Goal: Transaction & Acquisition: Book appointment/travel/reservation

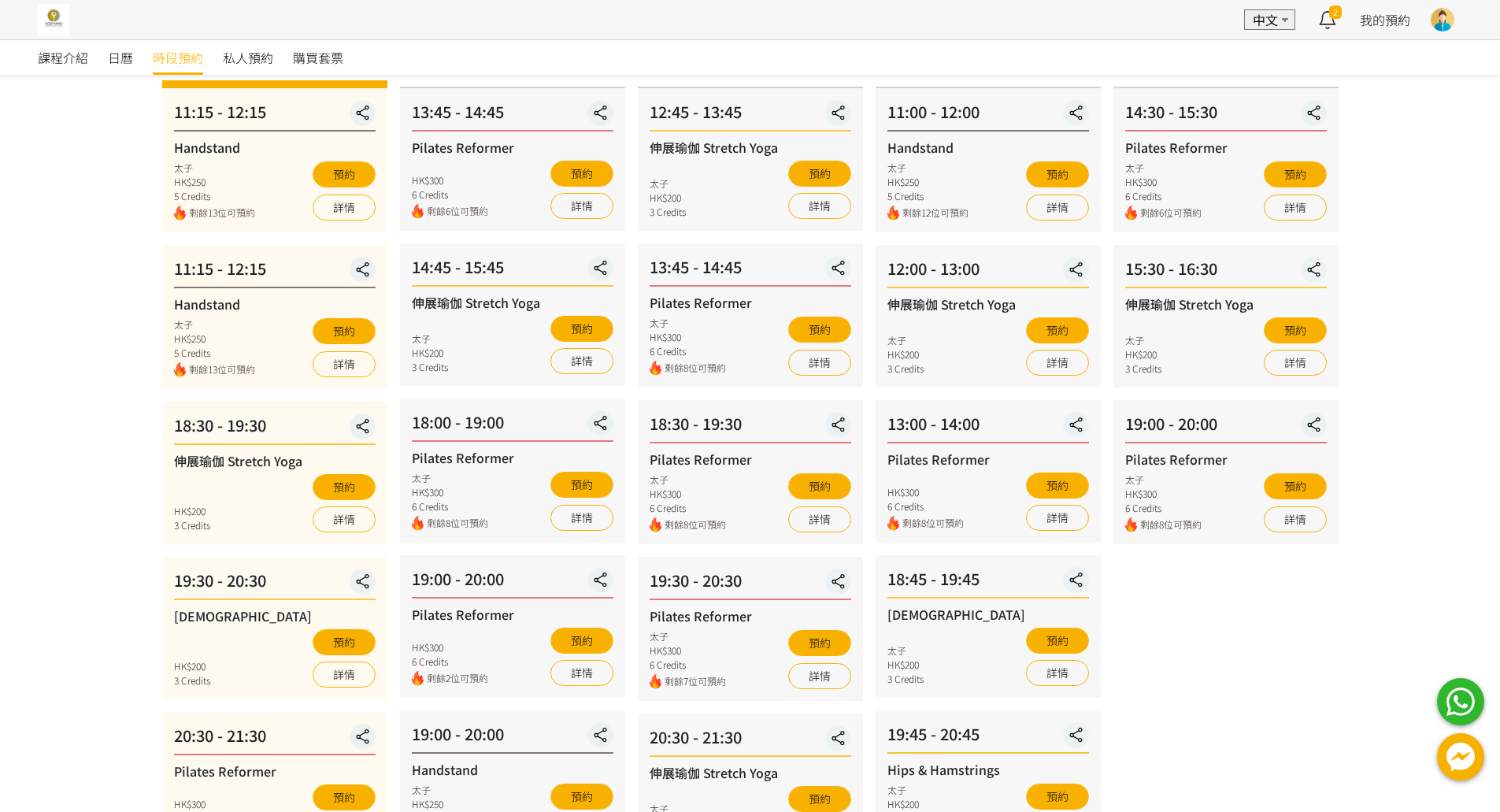
scroll to position [393, 0]
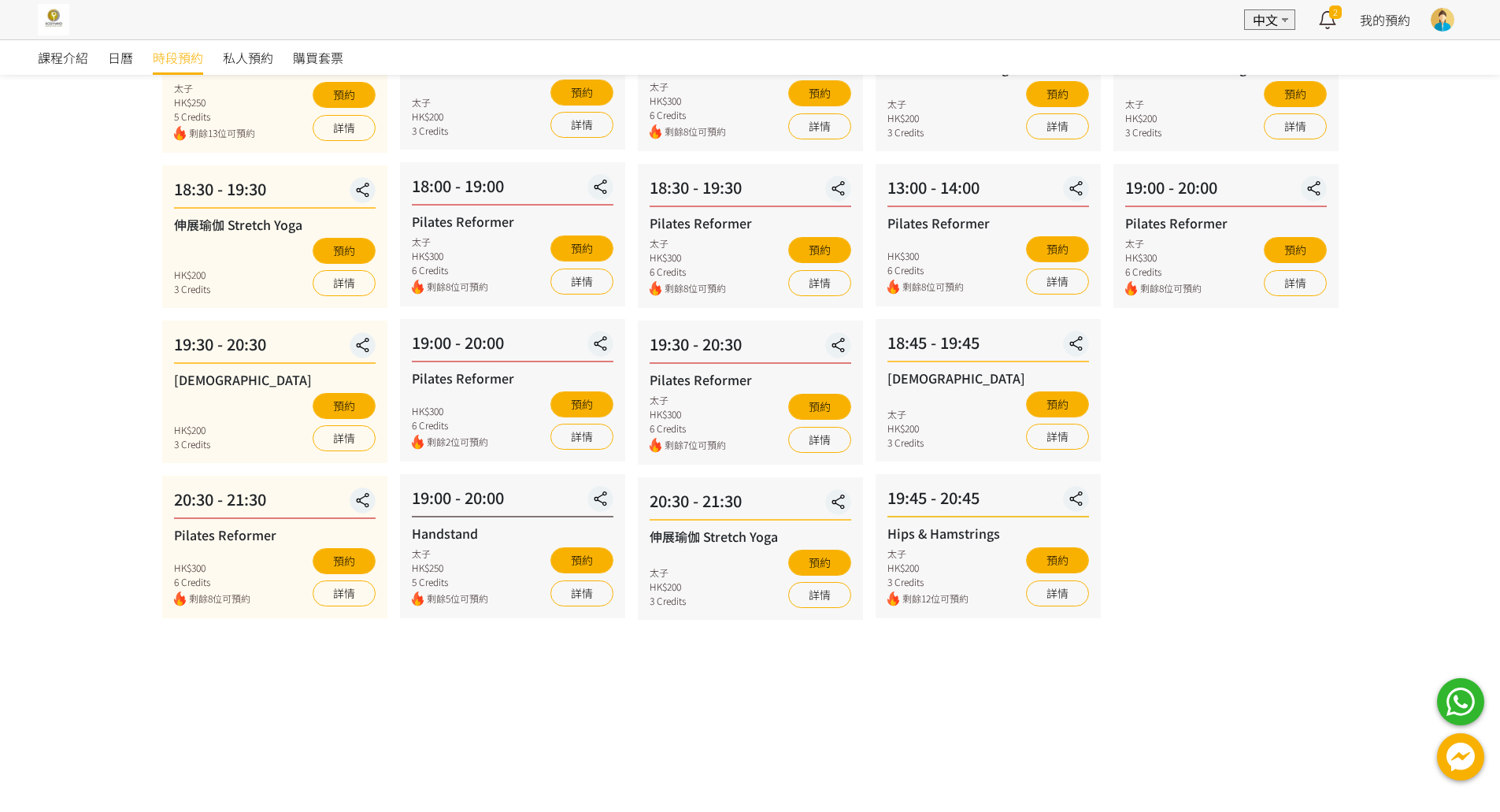
click at [361, 392] on div "哈達瑜伽 Hatha Yoga HK$200 3 Credits 預約 詳情" at bounding box center [274, 410] width 202 height 81
click at [359, 399] on button "預約" at bounding box center [344, 405] width 63 height 26
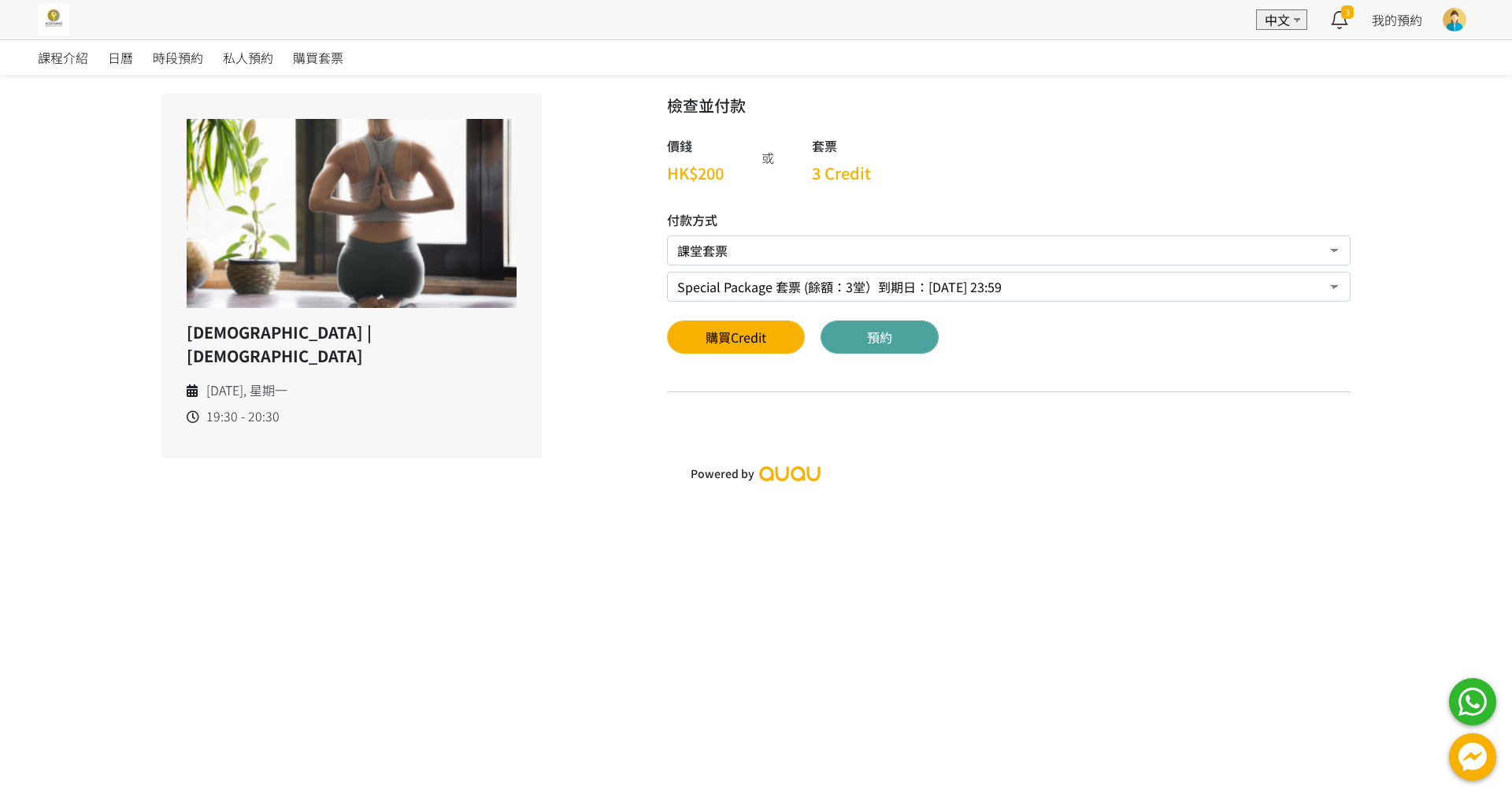
click at [905, 337] on button "預約" at bounding box center [879, 336] width 118 height 33
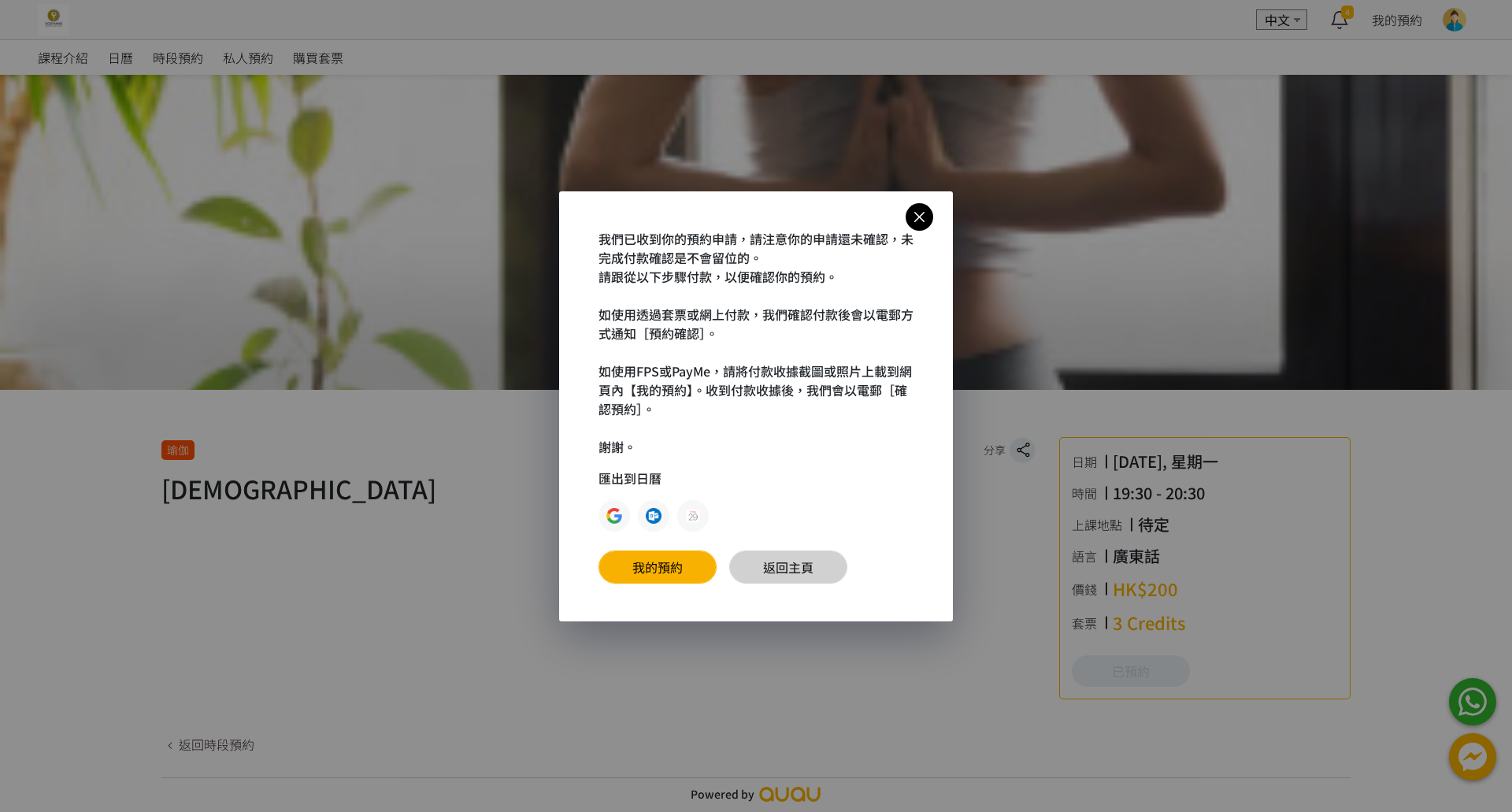
click at [816, 564] on link "返回主頁" at bounding box center [788, 566] width 118 height 33
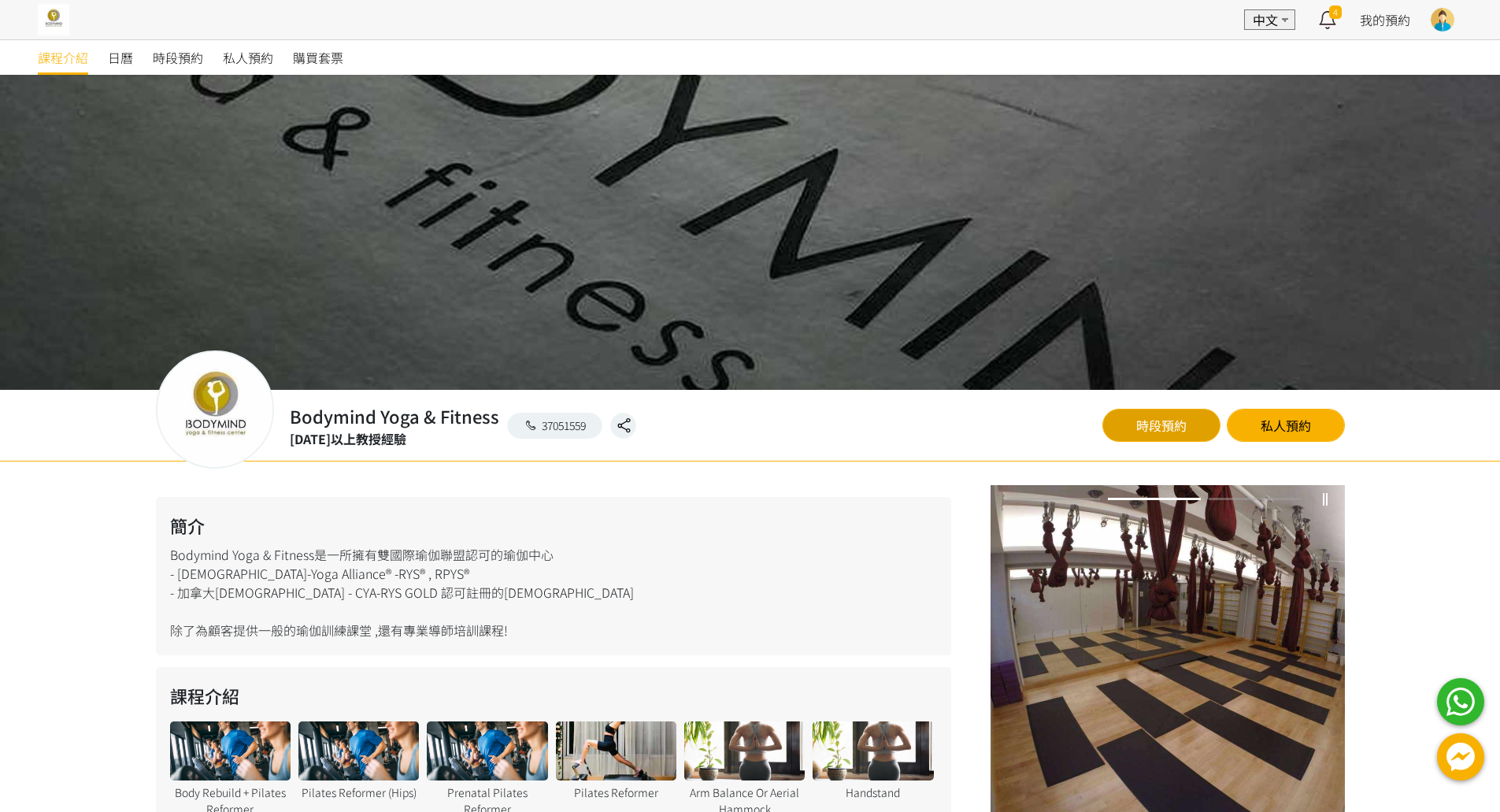
click at [1186, 437] on link "時段預約" at bounding box center [1161, 425] width 118 height 33
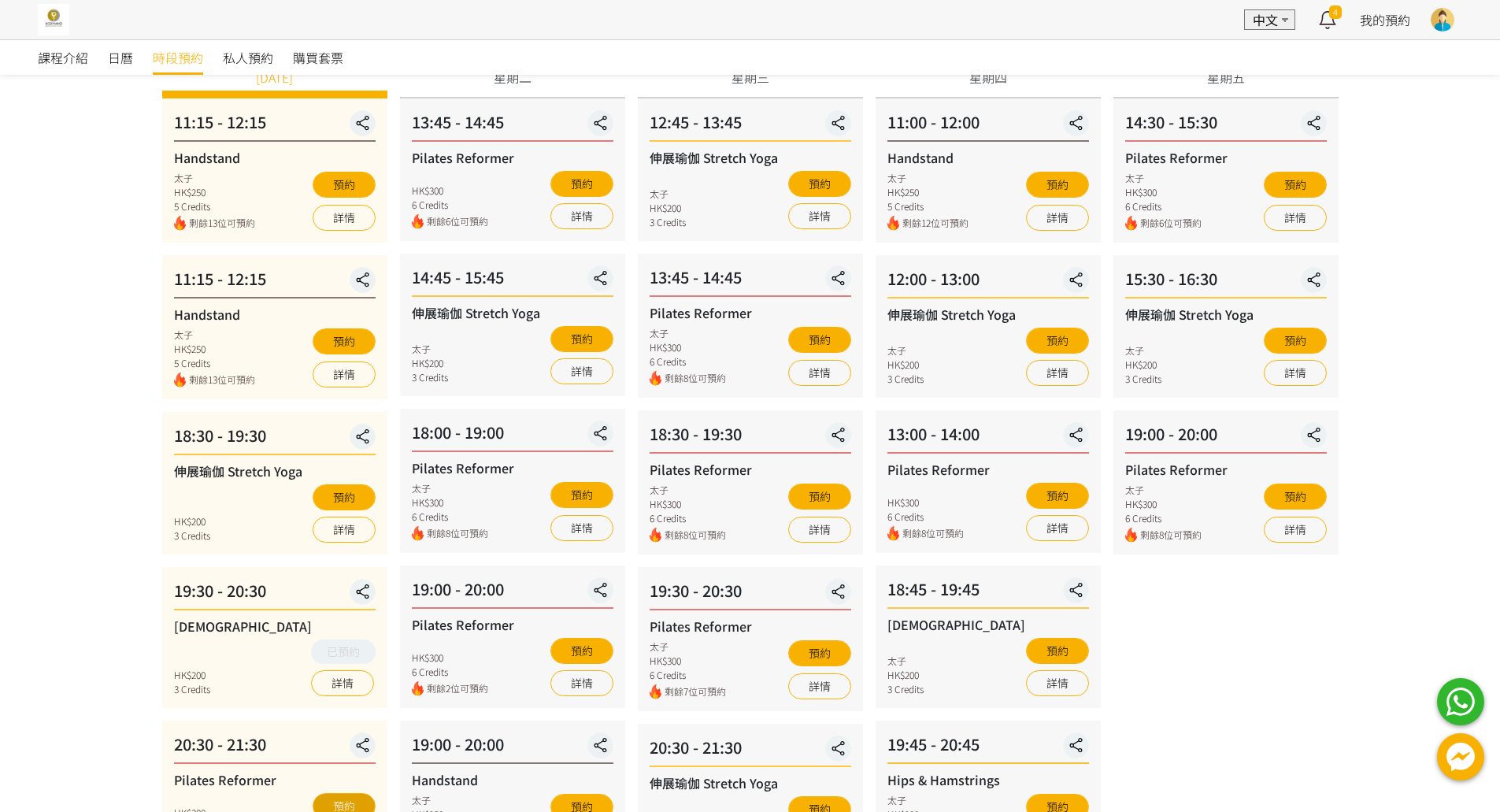
scroll to position [315, 0]
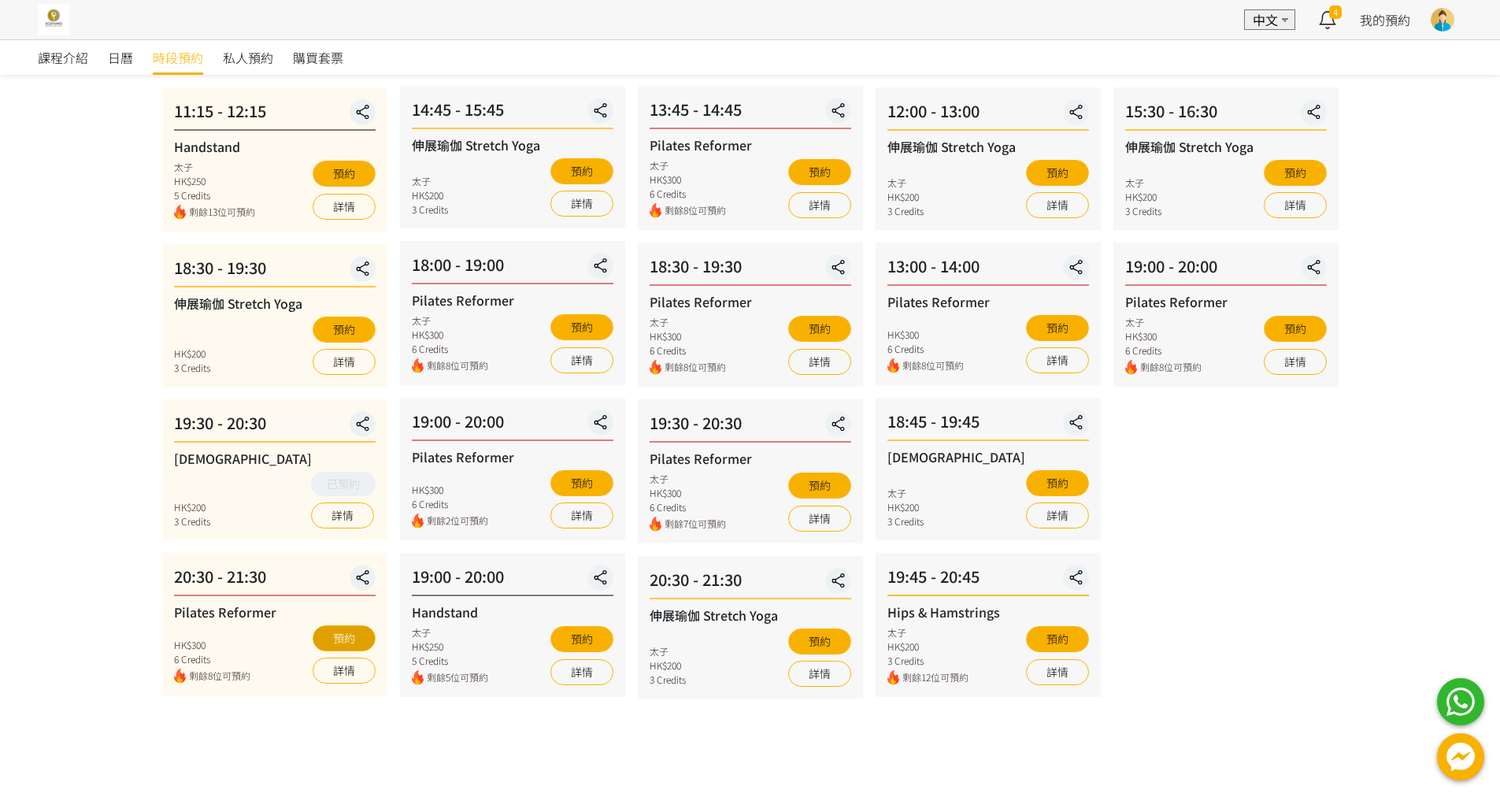
click at [353, 632] on button "預約" at bounding box center [344, 638] width 63 height 26
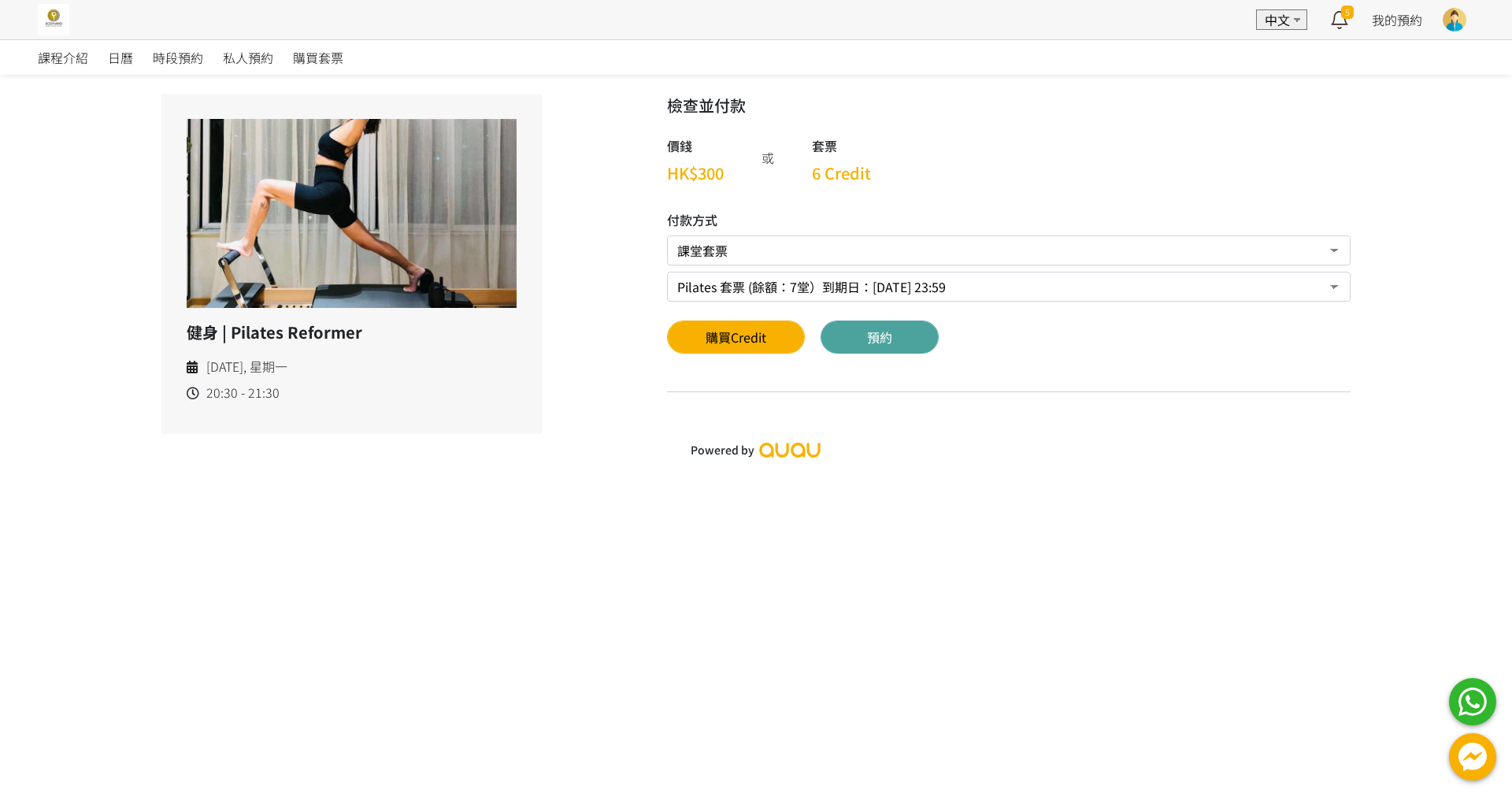
click at [861, 349] on button "預約" at bounding box center [879, 336] width 118 height 33
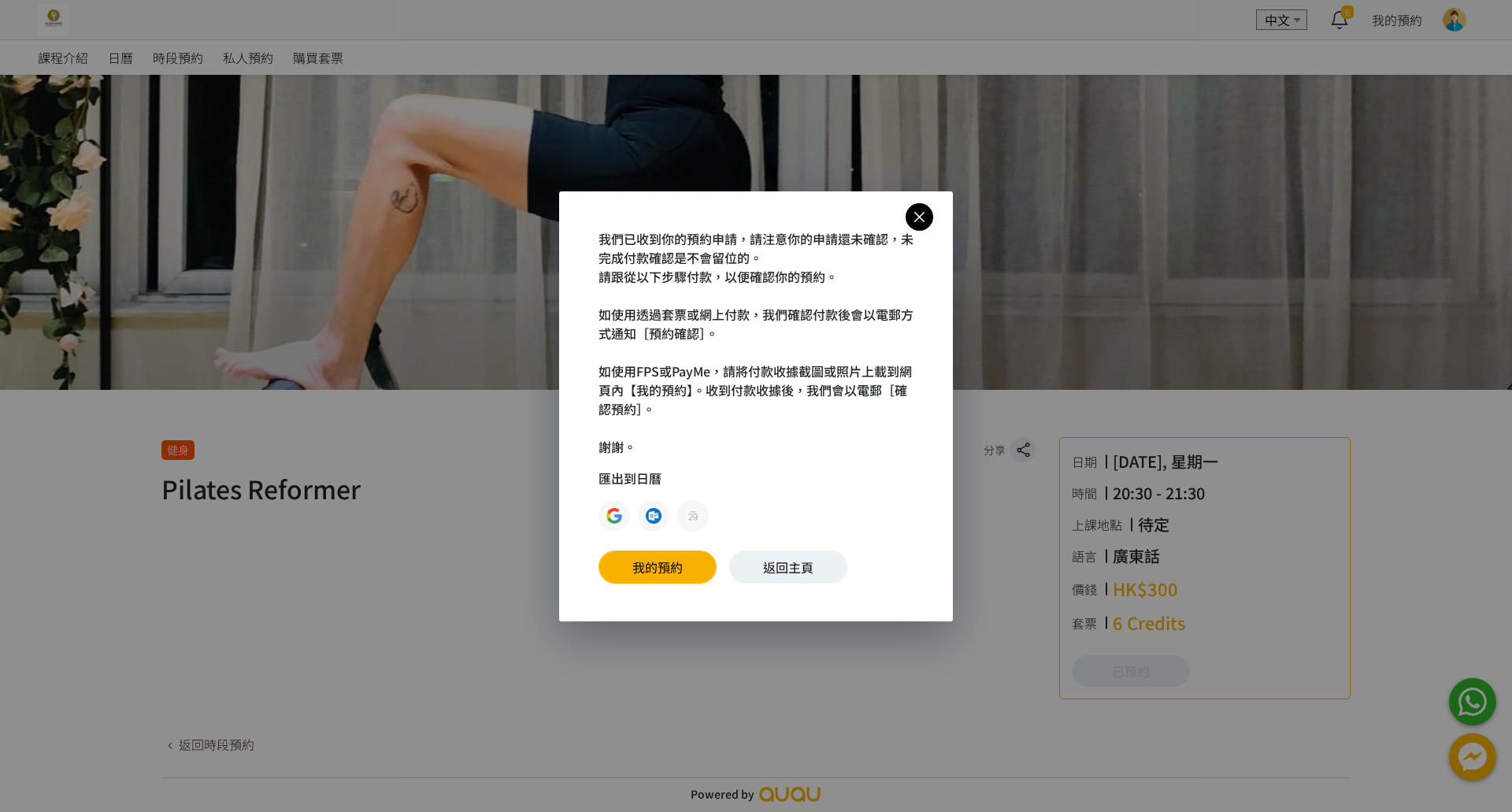
click at [917, 216] on icon at bounding box center [919, 216] width 27 height 20
